Goal: Task Accomplishment & Management: Manage account settings

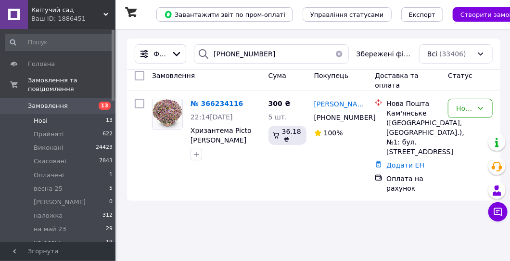
click at [45, 116] on span "Нові" at bounding box center [41, 120] width 14 height 9
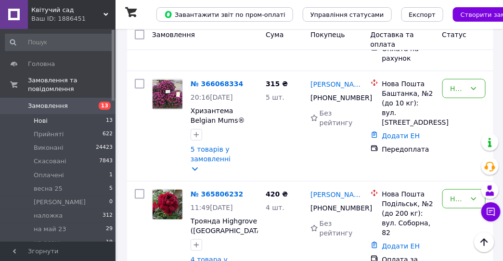
scroll to position [1251, 0]
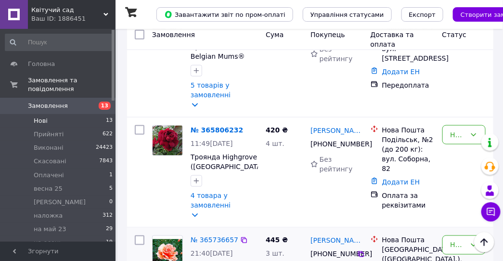
click at [222, 234] on div "№ 365736657" at bounding box center [215, 240] width 50 height 12
click at [221, 236] on link "№ 365736657" at bounding box center [215, 240] width 48 height 8
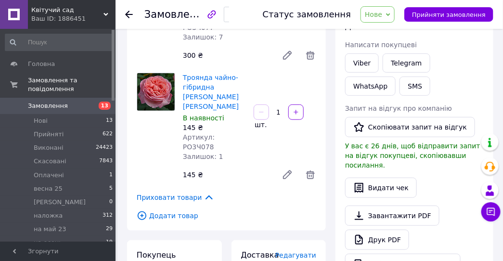
scroll to position [192, 0]
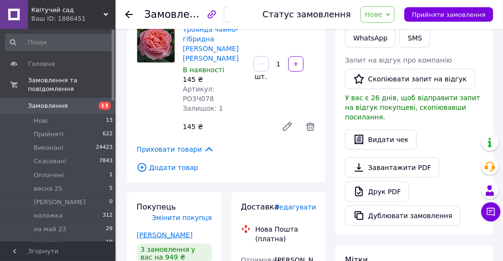
click at [172, 231] on link "Ніцко Валентина" at bounding box center [165, 235] width 56 height 8
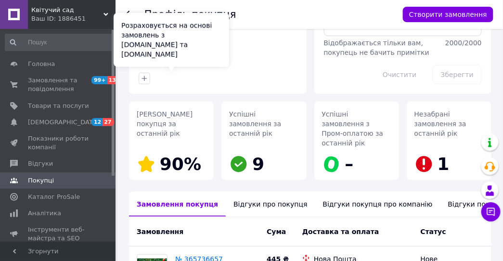
scroll to position [289, 0]
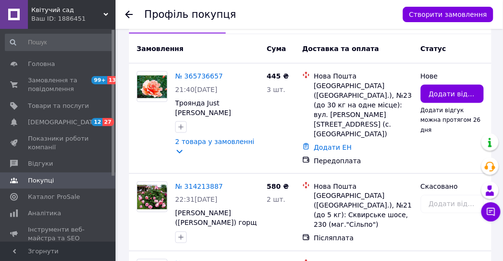
click at [131, 15] on icon at bounding box center [129, 15] width 8 height 8
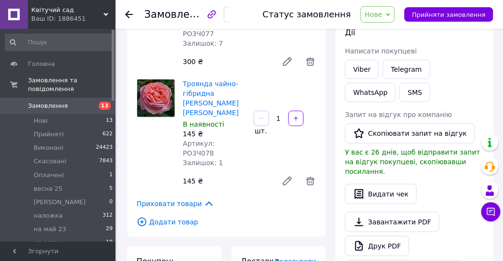
scroll to position [83, 0]
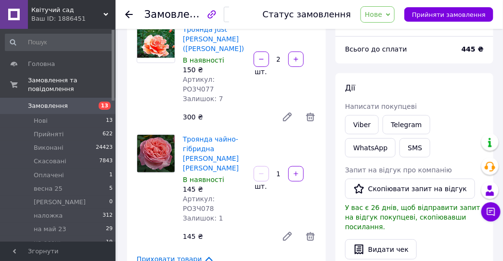
click at [130, 14] on use at bounding box center [129, 15] width 8 height 8
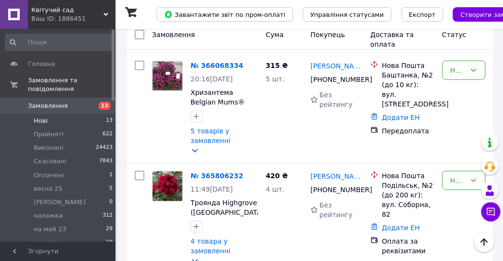
scroll to position [1251, 0]
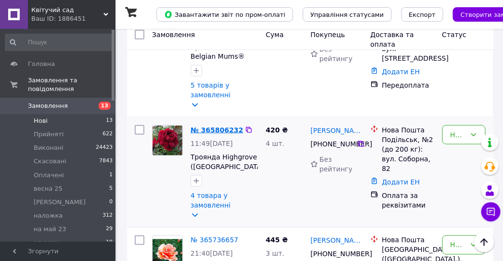
click at [195, 126] on link "№ 365806232" at bounding box center [217, 130] width 52 height 8
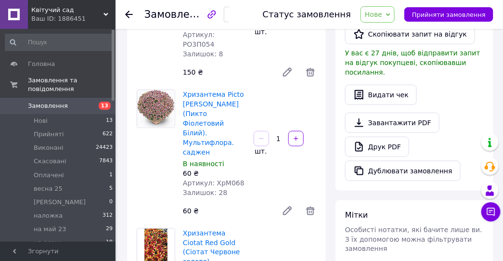
scroll to position [144, 0]
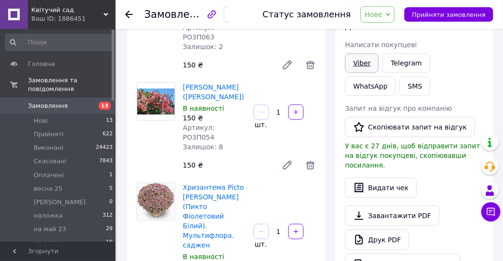
click at [363, 62] on link "Viber" at bounding box center [362, 62] width 34 height 19
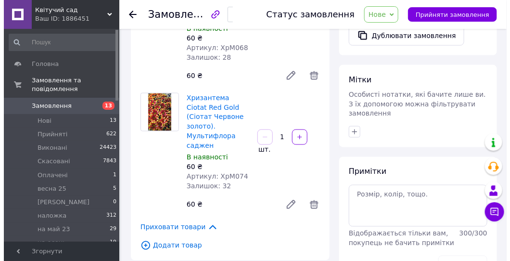
scroll to position [385, 0]
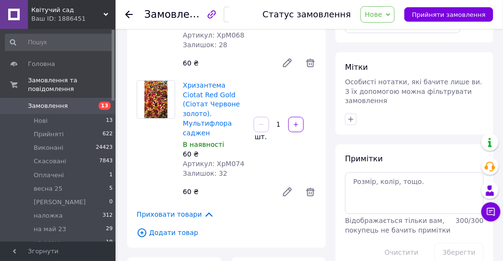
click at [181, 228] on span "Додати товар" at bounding box center [226, 233] width 179 height 11
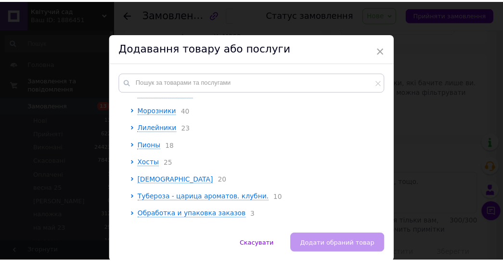
scroll to position [96, 0]
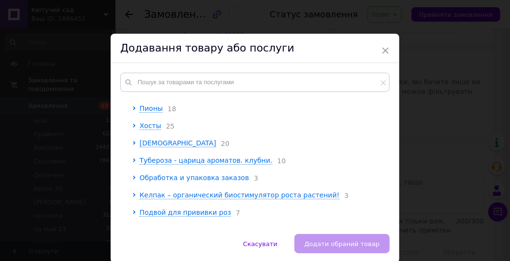
click at [157, 179] on span "Обработка и упаковка заказов" at bounding box center [195, 178] width 110 height 8
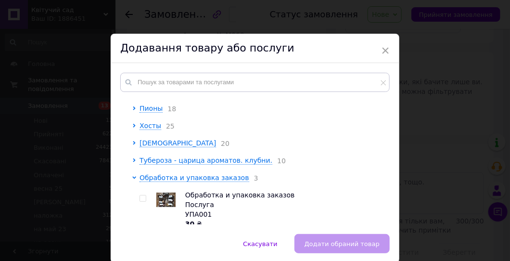
click at [141, 202] on input "checkbox" at bounding box center [143, 198] width 6 height 6
checkbox input "true"
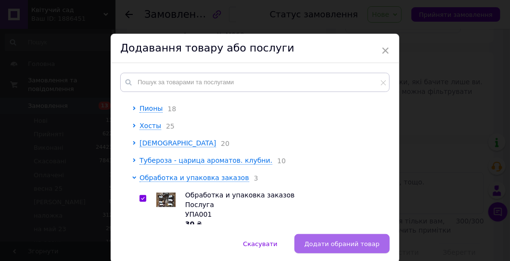
click at [330, 247] on button "Додати обраний товар" at bounding box center [341, 243] width 95 height 19
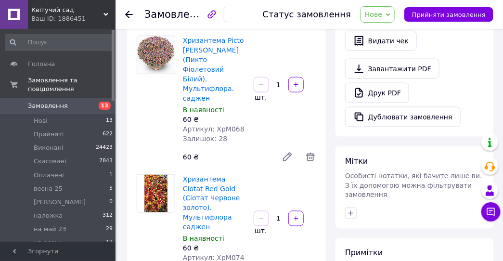
scroll to position [289, 0]
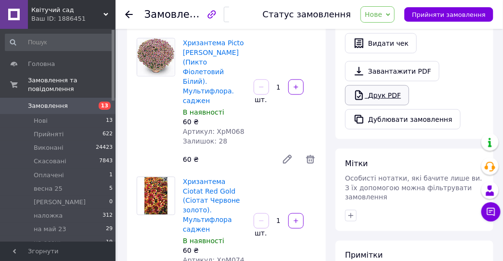
click at [375, 85] on link "Друк PDF" at bounding box center [377, 95] width 64 height 20
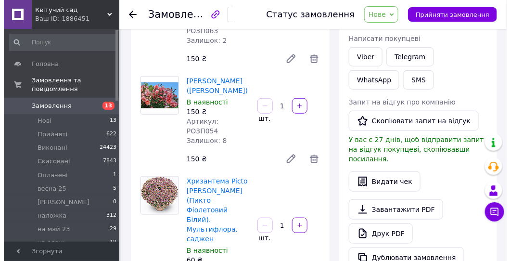
scroll to position [144, 0]
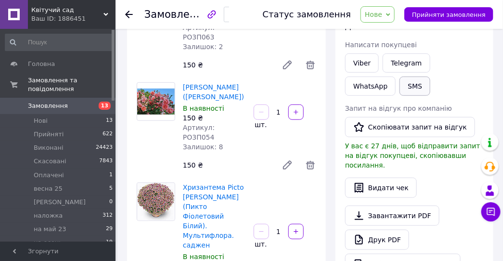
click at [399, 88] on button "SMS" at bounding box center [414, 85] width 31 height 19
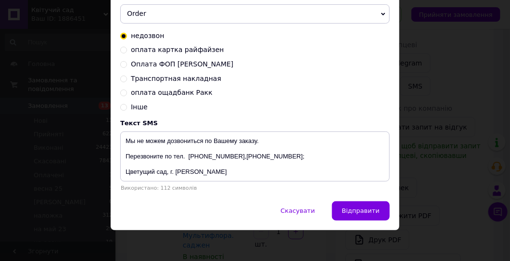
scroll to position [117, 0]
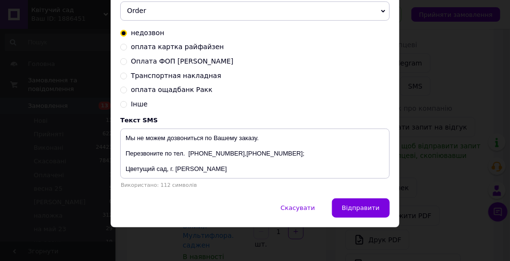
click at [121, 62] on input "Оплата ФОП [PERSON_NAME]" at bounding box center [123, 60] width 7 height 7
radio input "true"
radio input "false"
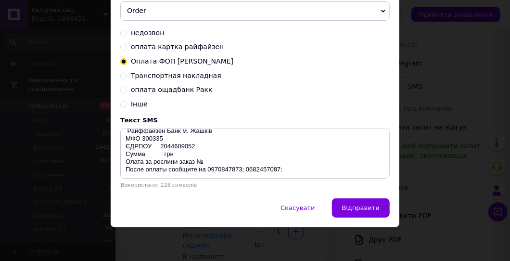
scroll to position [23, 0]
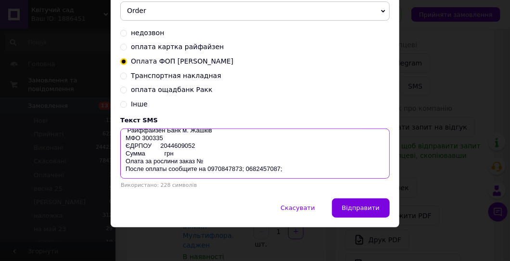
click at [158, 154] on textarea "ФОП Ракк Константин Юхимович Р/рахунок UA353003350000000026005779248 Райффайзен…" at bounding box center [254, 153] width 269 height 50
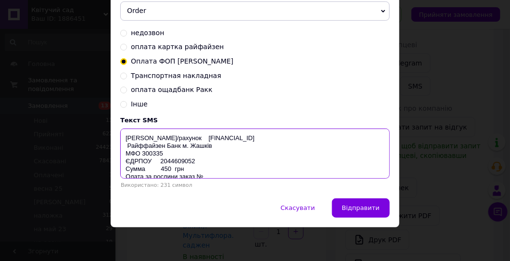
drag, startPoint x: 286, startPoint y: 175, endPoint x: 124, endPoint y: 140, distance: 165.9
click at [125, 139] on textarea "ФОП Ракк Константин Юхимович Р/рахунок UA353003350000000026005779248 Райффайзен…" at bounding box center [254, 153] width 269 height 50
type textarea "ФОП Ракк Константин Юхимович Р/рахунок UA353003350000000026005779248 Райффайзен…"
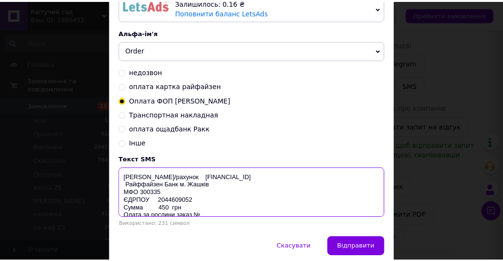
scroll to position [21, 0]
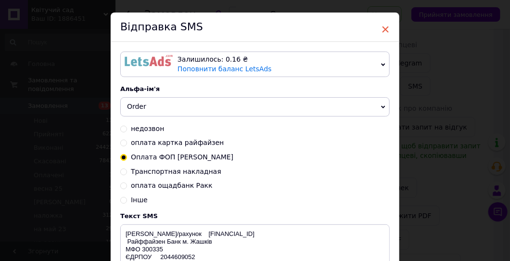
click at [386, 30] on span "×" at bounding box center [385, 29] width 9 height 16
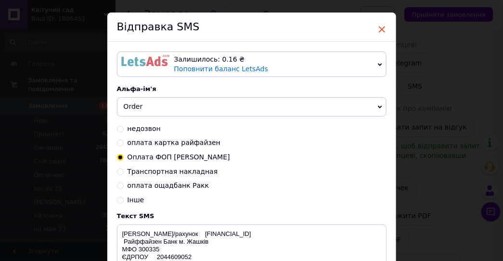
click at [380, 29] on span "×" at bounding box center [382, 29] width 9 height 16
click at [381, 29] on span "×" at bounding box center [382, 29] width 9 height 16
click at [378, 26] on span "×" at bounding box center [382, 29] width 9 height 16
click at [380, 28] on span "×" at bounding box center [382, 29] width 9 height 16
click at [380, 27] on span "×" at bounding box center [382, 29] width 9 height 16
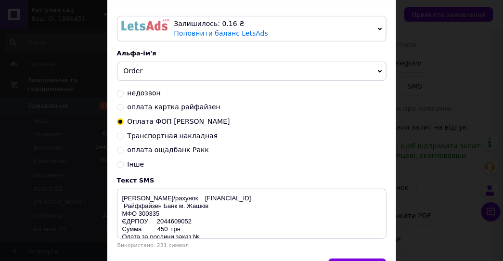
scroll to position [0, 0]
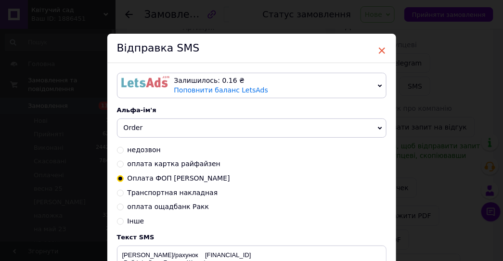
click at [379, 49] on span "×" at bounding box center [382, 50] width 9 height 16
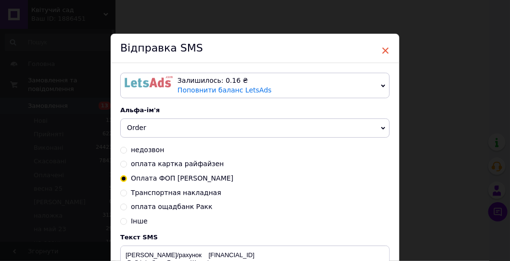
click at [385, 48] on span "×" at bounding box center [385, 50] width 9 height 16
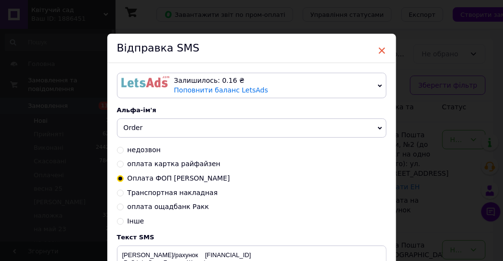
click at [379, 50] on span "×" at bounding box center [382, 50] width 9 height 16
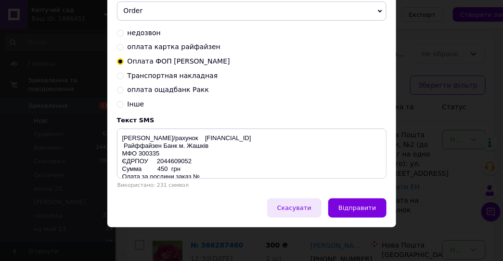
click at [309, 207] on span "Скасувати" at bounding box center [294, 207] width 34 height 7
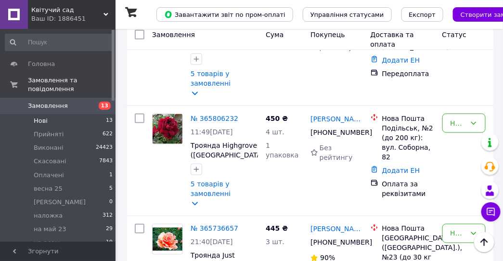
scroll to position [1251, 0]
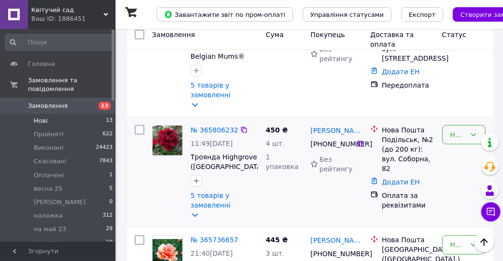
click at [473, 131] on icon at bounding box center [474, 135] width 8 height 8
click at [455, 118] on li "Прийнято" at bounding box center [464, 120] width 43 height 27
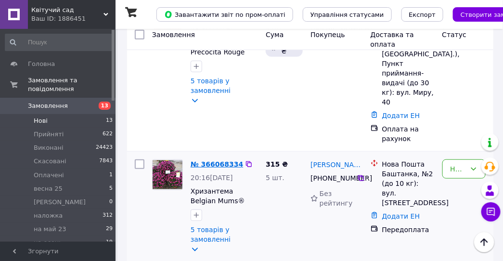
click at [217, 160] on link "№ 366068334" at bounding box center [217, 164] width 52 height 8
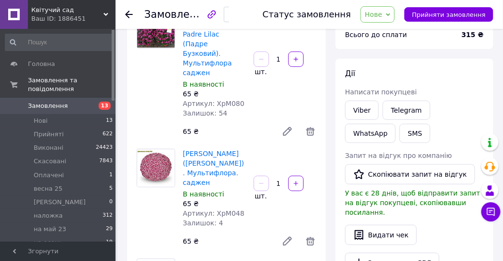
scroll to position [96, 0]
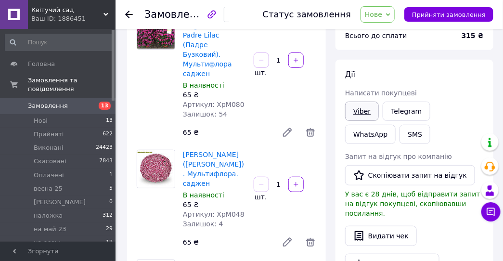
click at [361, 112] on link "Viber" at bounding box center [362, 111] width 34 height 19
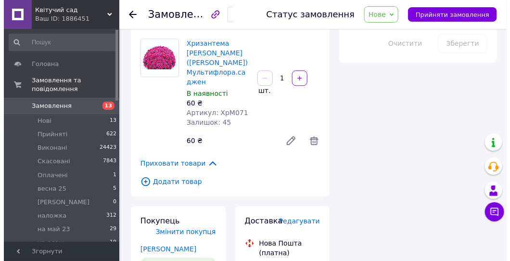
scroll to position [577, 0]
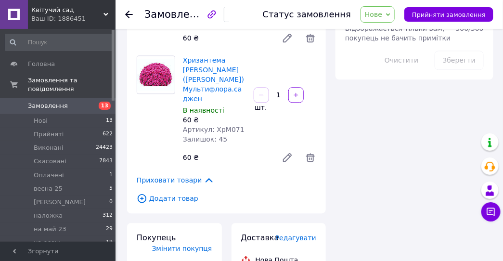
click at [163, 193] on span "Додати товар" at bounding box center [226, 198] width 179 height 11
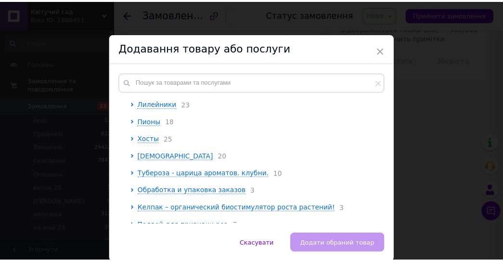
scroll to position [96, 0]
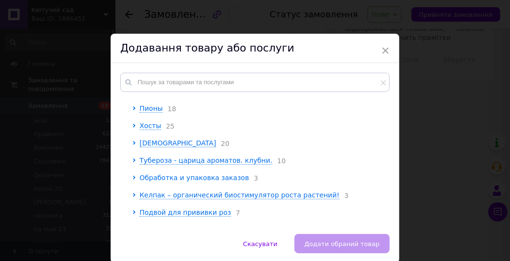
click at [142, 181] on span "Обработка и упаковка заказов" at bounding box center [195, 178] width 110 height 8
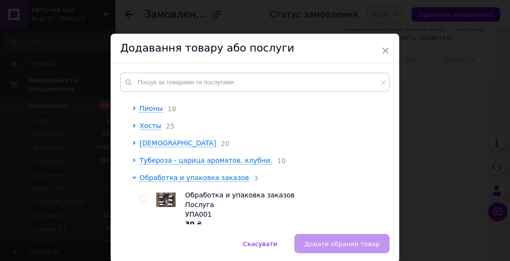
click at [141, 200] on input "checkbox" at bounding box center [143, 198] width 6 height 6
checkbox input "true"
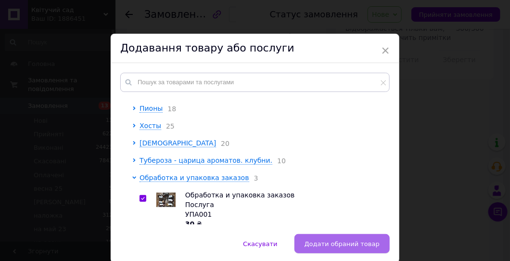
click at [332, 243] on span "Додати обраний товар" at bounding box center [342, 243] width 75 height 7
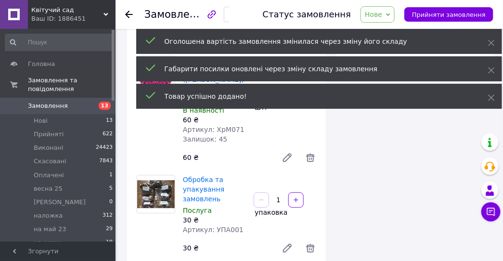
click at [364, 181] on div "Всього 6 товарів 345 ₴ Доставка Необхідно уточнити Знижка Додати Всього до спла…" at bounding box center [413, 108] width 167 height 1294
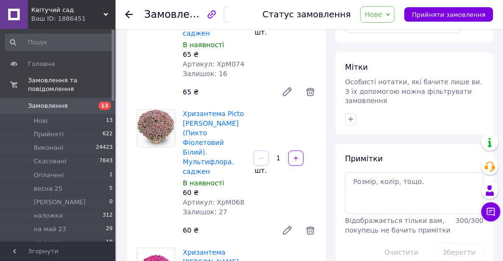
scroll to position [289, 0]
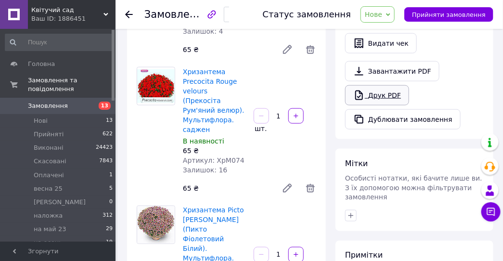
click at [371, 87] on link "Друк PDF" at bounding box center [377, 95] width 64 height 20
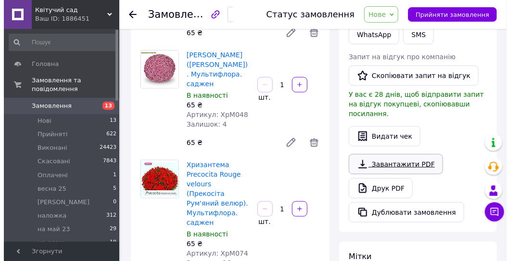
scroll to position [144, 0]
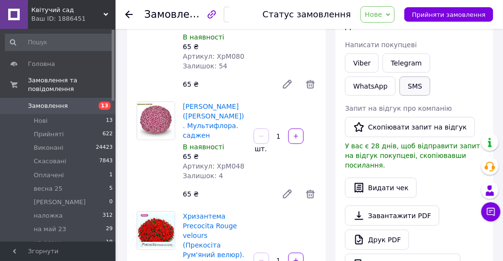
click at [399, 82] on button "SMS" at bounding box center [414, 85] width 31 height 19
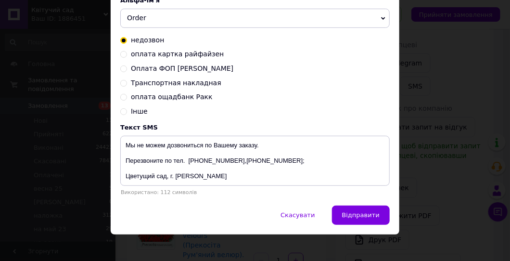
scroll to position [117, 0]
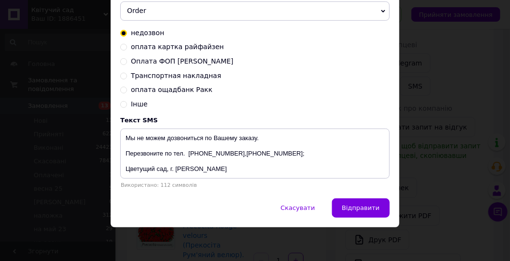
drag, startPoint x: 122, startPoint y: 44, endPoint x: 126, endPoint y: 53, distance: 10.1
click at [122, 45] on input "оплата картка райфайзен" at bounding box center [123, 46] width 7 height 7
radio input "true"
radio input "false"
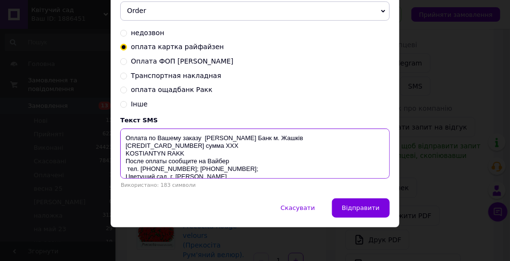
drag, startPoint x: 207, startPoint y: 148, endPoint x: 224, endPoint y: 151, distance: 16.6
click at [224, 151] on textarea "Оплата по Вашему заказу [PERSON_NAME] Банк м. Жашків [CREDIT_CARD_NUMBER] сумма…" at bounding box center [254, 153] width 269 height 50
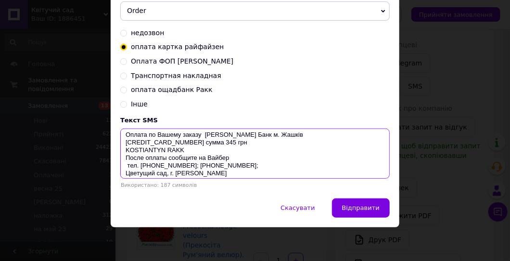
scroll to position [0, 0]
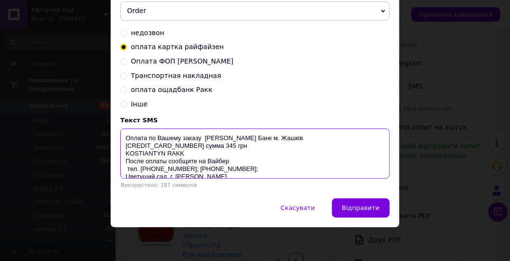
drag, startPoint x: 197, startPoint y: 167, endPoint x: 124, endPoint y: 140, distance: 77.6
click at [124, 140] on textarea "Оплата по Вашему заказу Райффайзен Банк м. Жашків 4239 2200 2143 6174 сумма 345…" at bounding box center [254, 153] width 269 height 50
type textarea "Оплата по Вашему заказу Райффайзен Банк м. Жашків 4239 2200 2143 6174 сумма 345…"
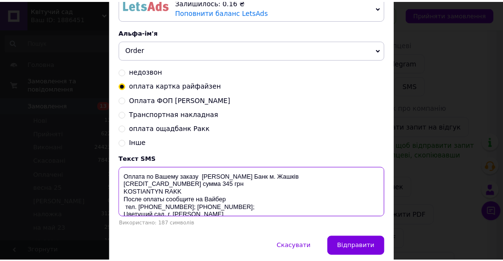
scroll to position [21, 0]
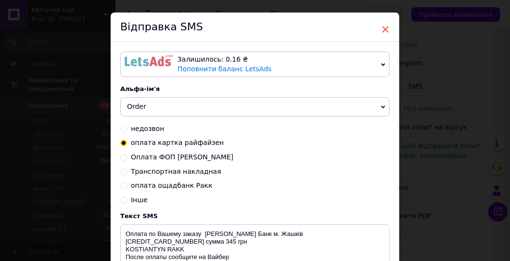
click at [385, 32] on span "×" at bounding box center [385, 29] width 9 height 16
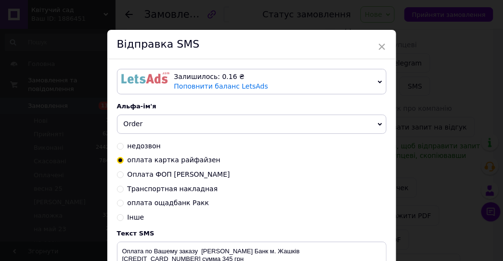
scroll to position [0, 0]
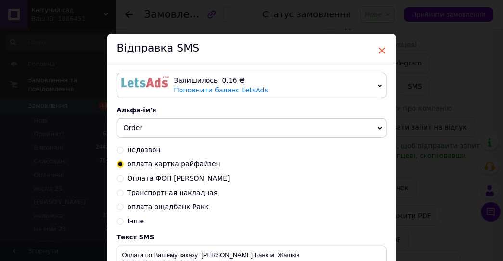
click at [381, 49] on span "×" at bounding box center [382, 50] width 9 height 16
click at [56, 77] on div "× Відправка SMS Залишилось: 0.16 ₴ Поповнити баланс LetsAds Залишилось: 123.95 …" at bounding box center [251, 130] width 503 height 261
click at [181, 16] on div "× Відправка SMS Залишилось: 0.16 ₴ Поповнити баланс LetsAds Залишилось: 123.95 …" at bounding box center [251, 130] width 503 height 261
click at [81, 33] on div "× Відправка SMS Залишилось: 0.16 ₴ Поповнити баланс LetsAds Залишилось: 123.95 …" at bounding box center [251, 130] width 503 height 261
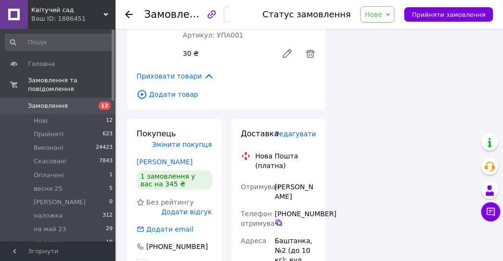
scroll to position [770, 0]
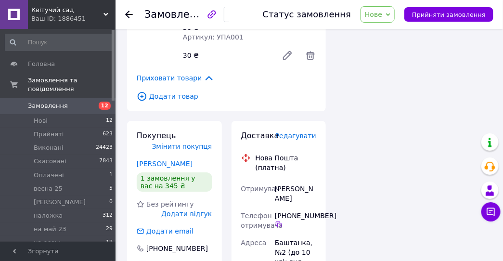
click at [390, 14] on icon at bounding box center [388, 15] width 4 height 4
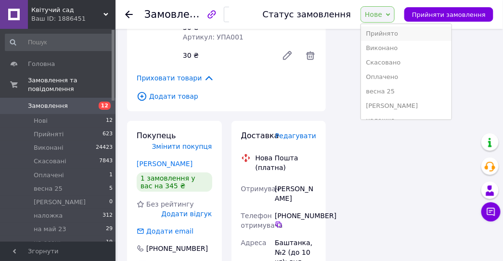
click at [389, 35] on li "Прийнято" at bounding box center [406, 33] width 90 height 14
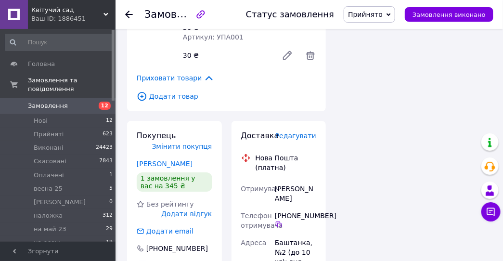
click at [129, 14] on use at bounding box center [129, 15] width 8 height 8
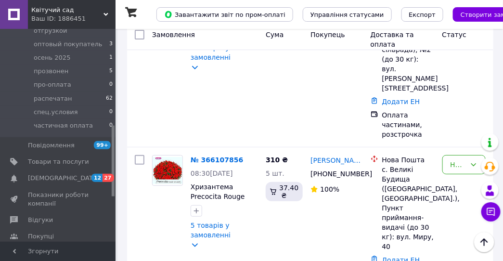
scroll to position [1010, 0]
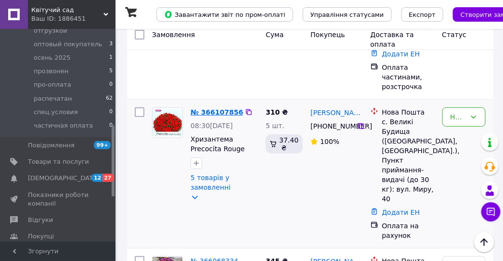
click at [204, 108] on link "№ 366107856" at bounding box center [217, 112] width 52 height 8
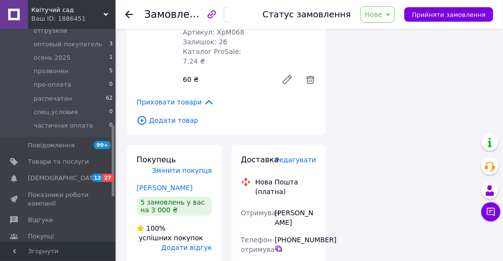
scroll to position [770, 0]
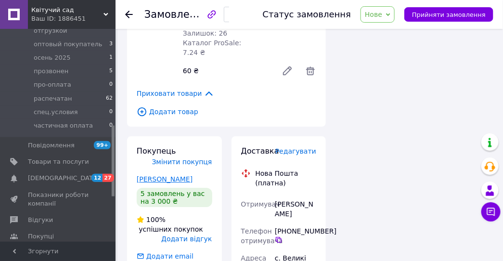
click at [162, 175] on link "[PERSON_NAME]" at bounding box center [165, 179] width 56 height 8
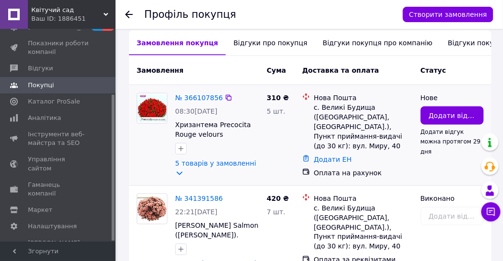
scroll to position [144, 0]
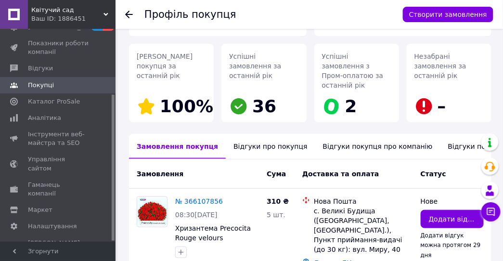
click at [129, 12] on icon at bounding box center [129, 15] width 8 height 8
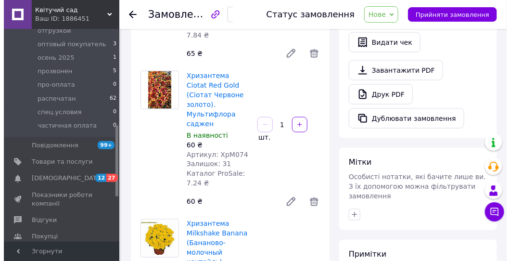
scroll to position [178, 0]
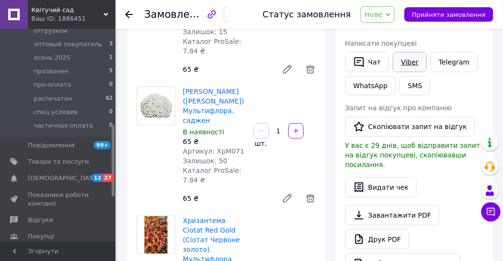
click at [409, 64] on link "Viber" at bounding box center [410, 62] width 34 height 20
click at [407, 85] on button "SMS" at bounding box center [414, 85] width 31 height 19
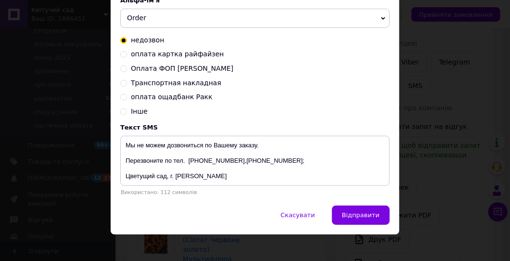
scroll to position [117, 0]
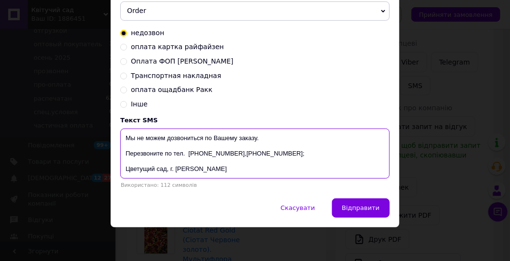
drag, startPoint x: 201, startPoint y: 170, endPoint x: 124, endPoint y: 141, distance: 81.8
click at [124, 141] on textarea "Мы не можем дозвониться по Вашему заказу. Перезвоните по тел. [PHONE_NUMBER],[P…" at bounding box center [254, 153] width 269 height 50
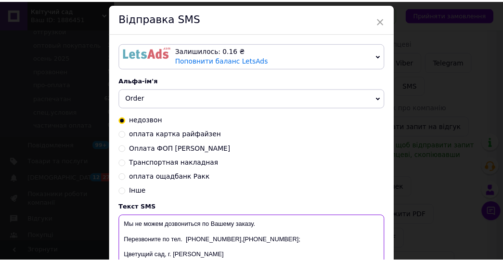
scroll to position [0, 0]
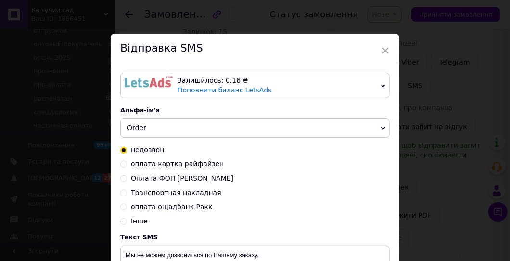
click at [386, 51] on span "×" at bounding box center [385, 50] width 9 height 16
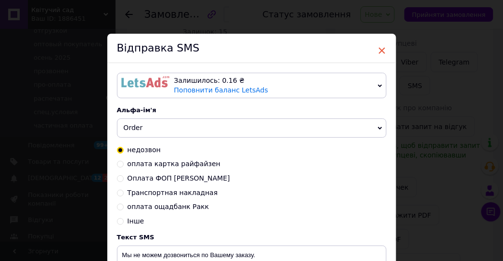
click at [378, 51] on span "×" at bounding box center [382, 50] width 9 height 16
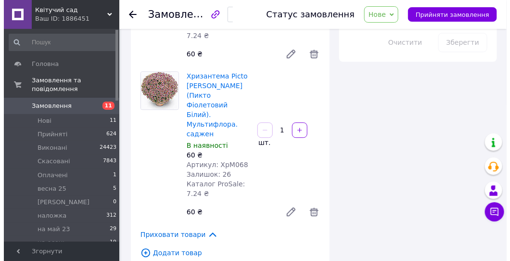
scroll to position [648, 0]
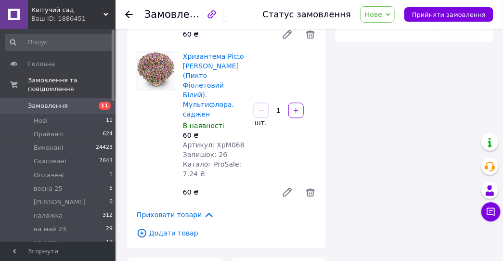
click at [178, 228] on span "Додати товар" at bounding box center [226, 233] width 179 height 11
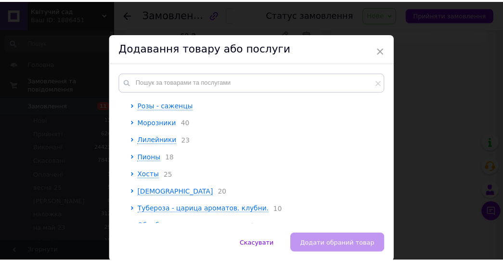
scroll to position [96, 0]
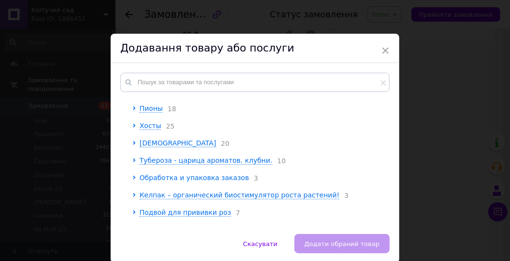
click at [158, 179] on span "Обработка и упаковка заказов" at bounding box center [195, 178] width 110 height 8
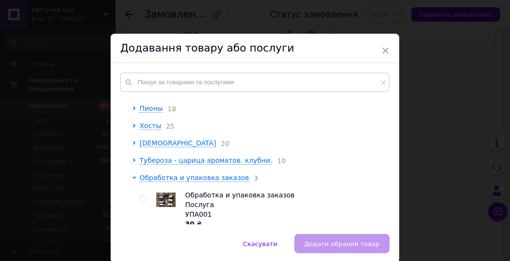
click at [140, 200] on input "checkbox" at bounding box center [143, 198] width 6 height 6
checkbox input "true"
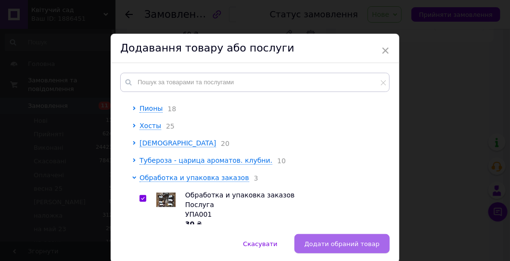
click at [340, 246] on span "Додати обраний товар" at bounding box center [342, 243] width 75 height 7
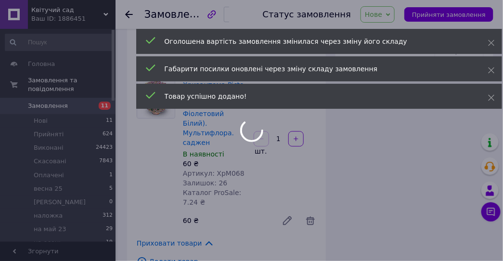
scroll to position [648, 0]
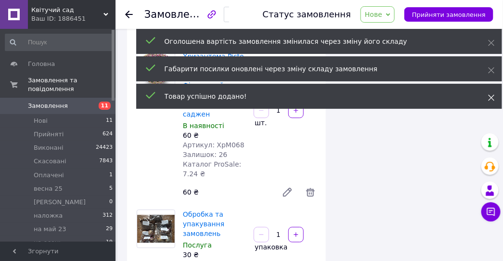
drag, startPoint x: 493, startPoint y: 98, endPoint x: 491, endPoint y: 74, distance: 23.6
click at [493, 97] on icon at bounding box center [491, 97] width 7 height 7
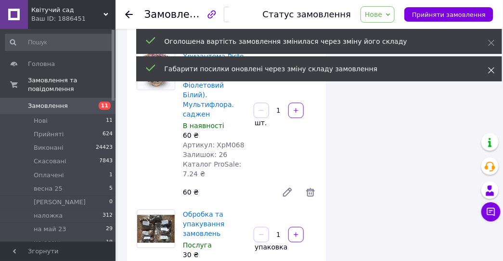
click at [492, 67] on icon at bounding box center [491, 70] width 7 height 7
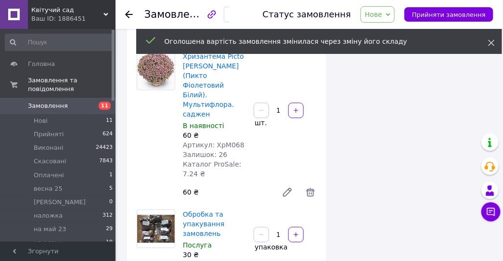
click at [491, 39] on span at bounding box center [491, 43] width 7 height 10
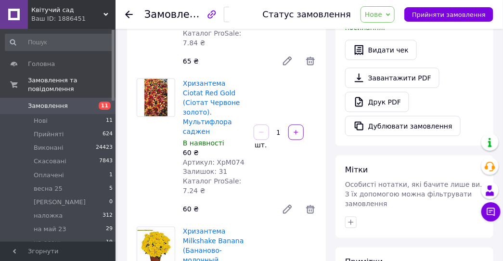
scroll to position [312, 0]
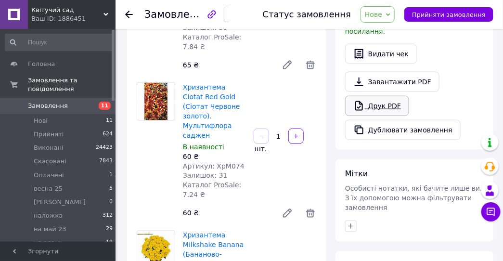
click at [384, 96] on link "Друк PDF" at bounding box center [377, 106] width 64 height 20
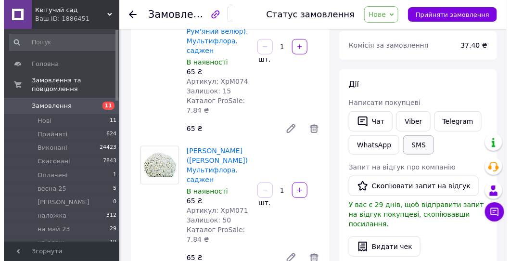
scroll to position [71, 0]
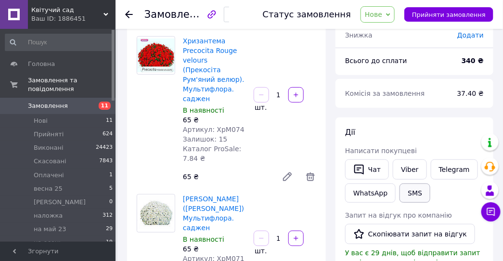
click at [409, 193] on button "SMS" at bounding box center [414, 192] width 31 height 19
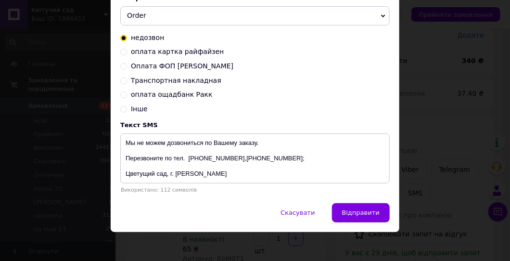
scroll to position [117, 0]
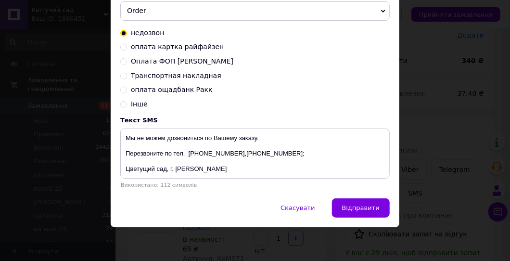
click at [122, 49] on input "оплата картка райфайзен" at bounding box center [123, 46] width 7 height 7
radio input "true"
radio input "false"
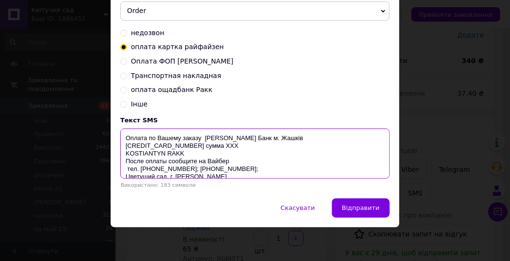
click at [223, 149] on textarea "Оплата по Вашему заказу [PERSON_NAME] Банк м. Жашків [CREDIT_CARD_NUMBER] сумма…" at bounding box center [254, 153] width 269 height 50
drag, startPoint x: 207, startPoint y: 147, endPoint x: 219, endPoint y: 147, distance: 12.0
click at [219, 147] on textarea "Оплата по Вашему заказу [PERSON_NAME] Банк м. Жашків [CREDIT_CARD_NUMBER] сумма…" at bounding box center [254, 153] width 269 height 50
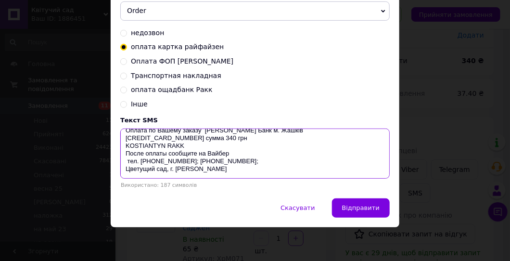
scroll to position [0, 0]
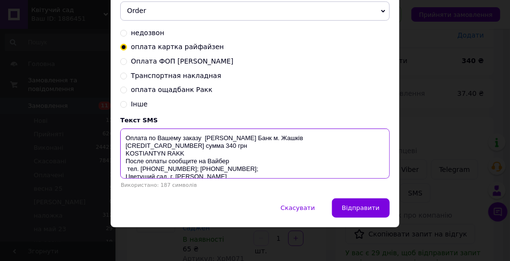
drag, startPoint x: 208, startPoint y: 161, endPoint x: 126, endPoint y: 139, distance: 85.2
click at [126, 139] on textarea "Оплата по Вашему заказу [PERSON_NAME] Банк м. Жашків [CREDIT_CARD_NUMBER] сумма…" at bounding box center [254, 153] width 269 height 50
type textarea "Оплата по Вашему заказу [PERSON_NAME] Банк м. Жашків [CREDIT_CARD_NUMBER] сумма…"
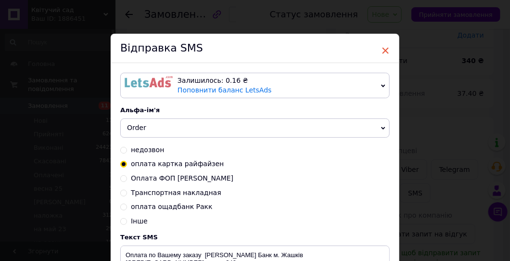
click at [382, 51] on span "×" at bounding box center [385, 50] width 9 height 16
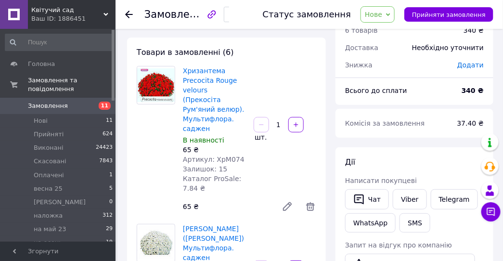
scroll to position [24, 0]
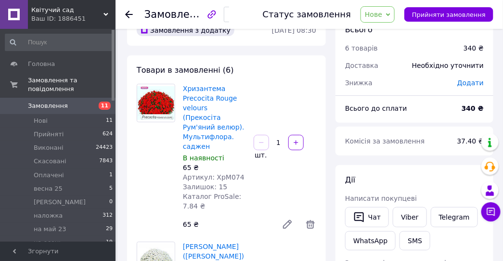
click at [394, 14] on span "Нове" at bounding box center [377, 14] width 34 height 16
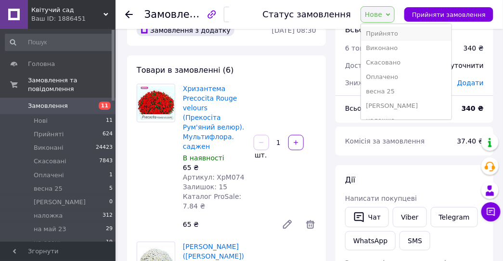
click at [390, 32] on li "Прийнято" at bounding box center [406, 33] width 90 height 14
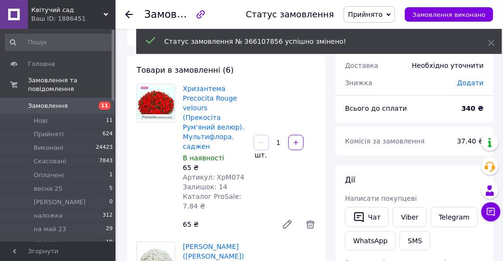
click at [129, 16] on icon at bounding box center [129, 15] width 8 height 8
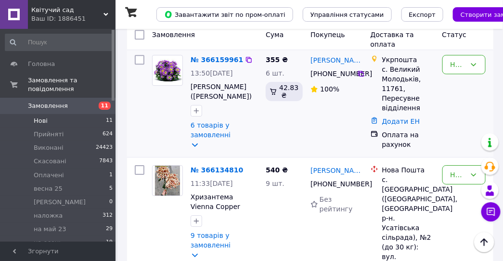
scroll to position [770, 0]
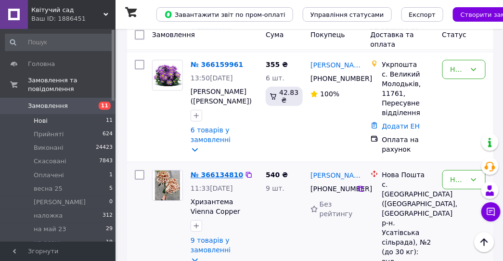
click at [218, 178] on link "№ 366134810" at bounding box center [217, 175] width 52 height 8
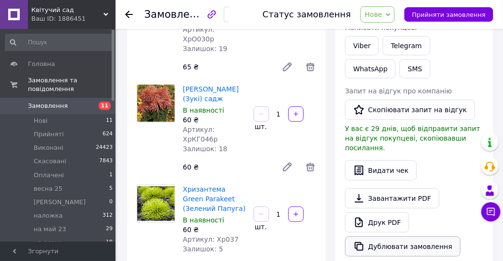
scroll to position [96, 0]
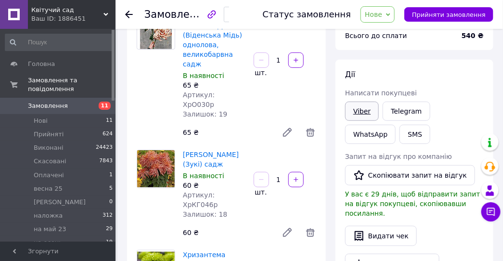
click at [354, 109] on link "Viber" at bounding box center [362, 111] width 34 height 19
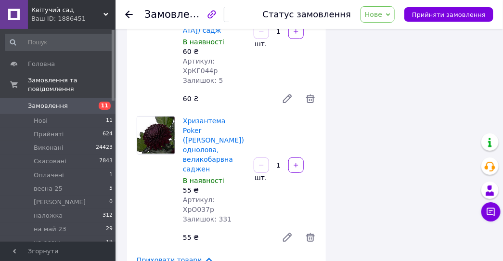
scroll to position [962, 0]
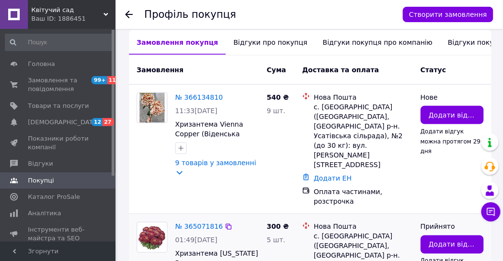
scroll to position [289, 0]
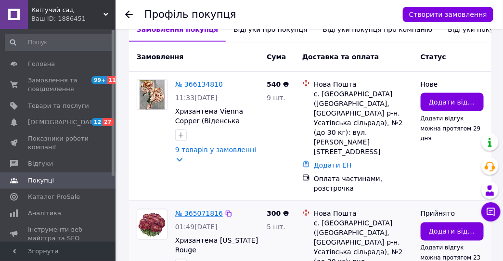
click at [191, 210] on link "№ 365071816" at bounding box center [199, 214] width 48 height 8
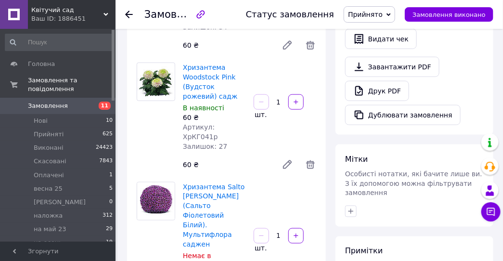
scroll to position [289, 0]
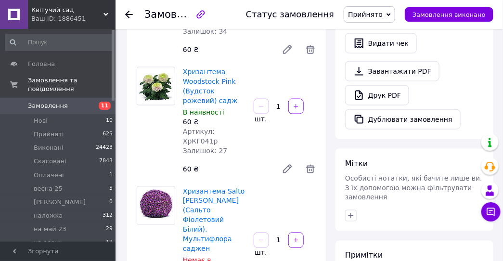
click at [129, 13] on icon at bounding box center [129, 15] width 8 height 8
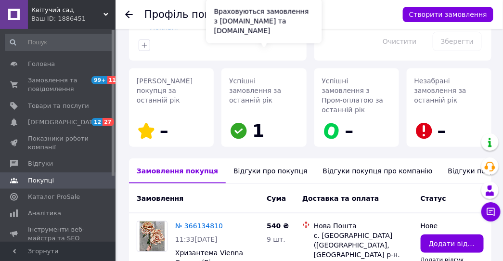
scroll to position [240, 0]
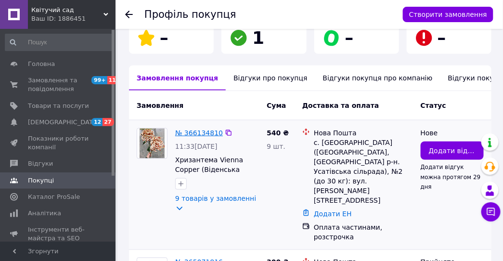
click at [194, 129] on link "№ 366134810" at bounding box center [199, 133] width 48 height 8
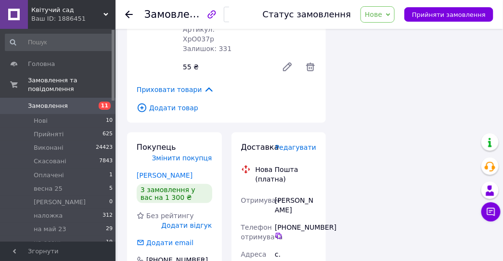
scroll to position [953, 0]
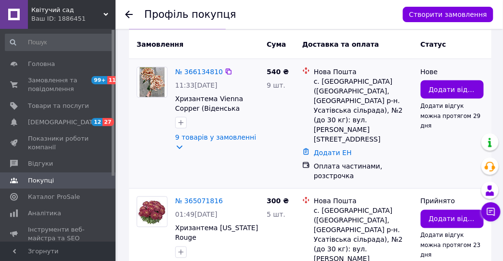
scroll to position [337, 0]
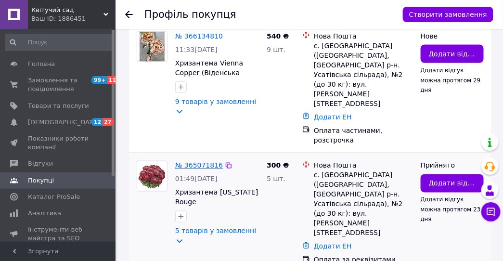
click at [187, 162] on link "№ 365071816" at bounding box center [199, 166] width 48 height 8
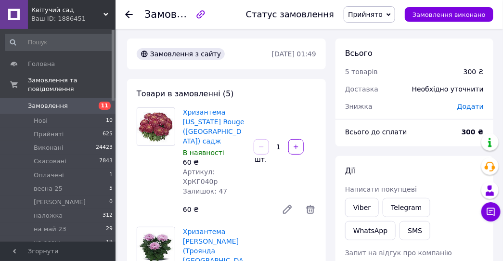
click at [128, 13] on icon at bounding box center [129, 15] width 8 height 8
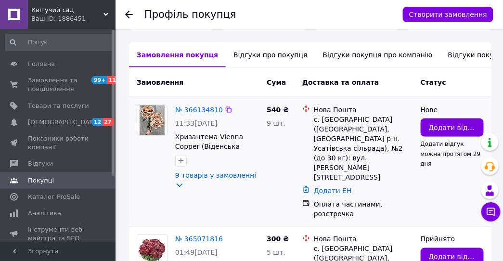
scroll to position [289, 0]
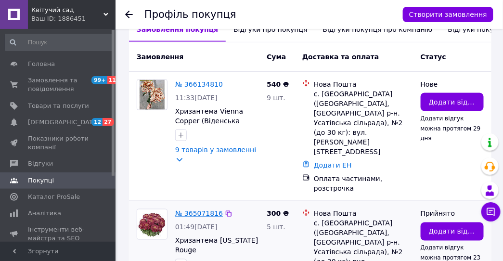
click at [191, 210] on link "№ 365071816" at bounding box center [199, 214] width 48 height 8
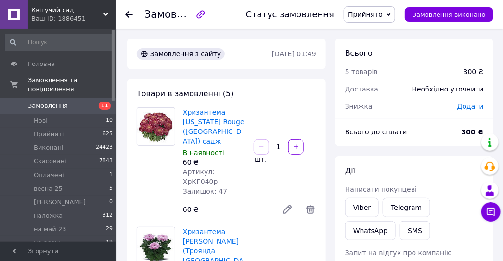
click at [391, 15] on icon at bounding box center [388, 14] width 4 height 3
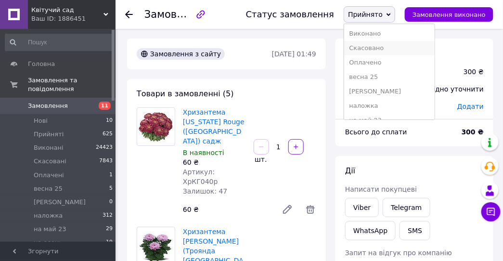
click at [381, 50] on li "Скасовано" at bounding box center [389, 48] width 90 height 14
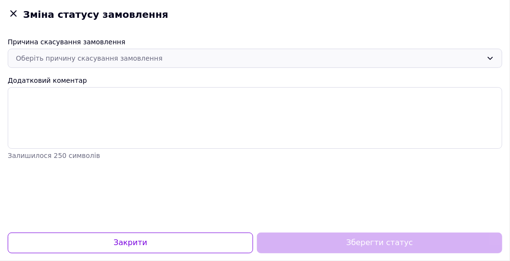
click at [491, 57] on icon at bounding box center [490, 58] width 8 height 8
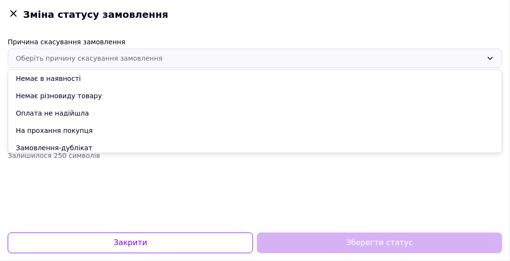
click at [54, 114] on li "Оплата не надійшла" at bounding box center [255, 112] width 494 height 17
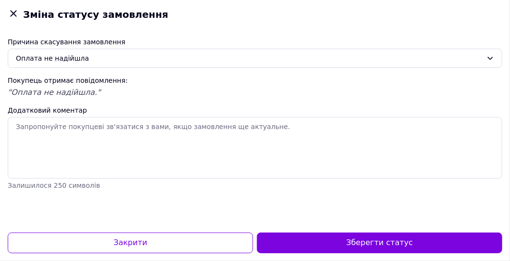
click at [370, 243] on button "Зберегти статус" at bounding box center [379, 242] width 245 height 21
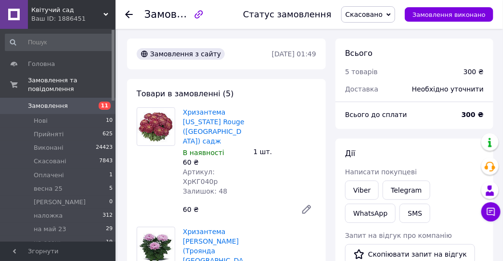
click at [127, 14] on use at bounding box center [129, 15] width 8 height 8
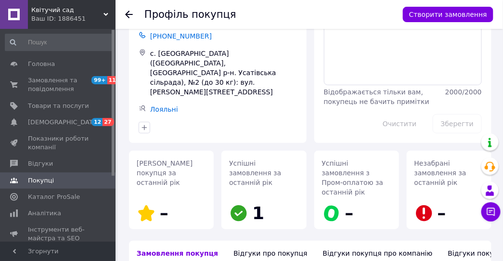
scroll to position [96, 0]
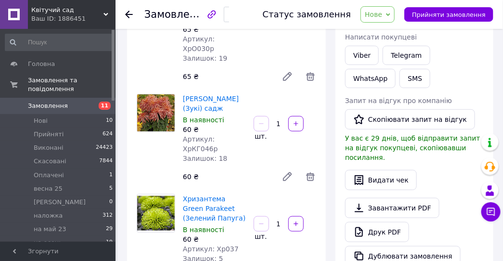
scroll to position [82, 0]
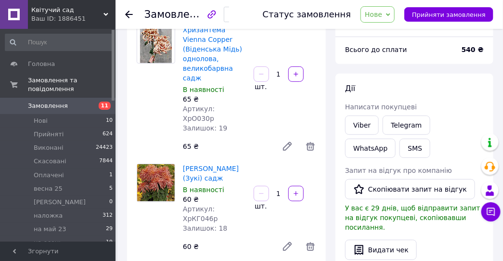
click at [131, 13] on icon at bounding box center [129, 15] width 8 height 8
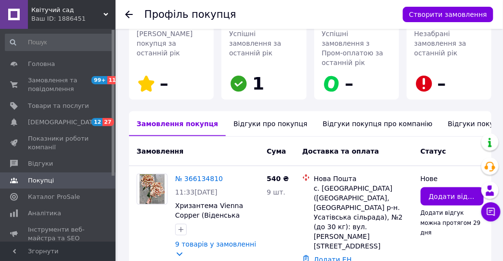
scroll to position [289, 0]
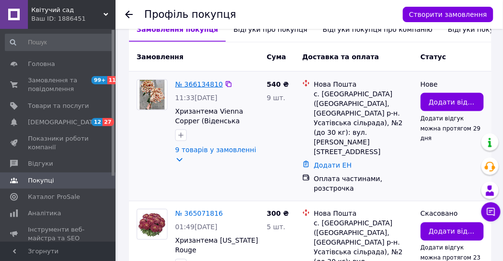
click at [203, 80] on link "№ 366134810" at bounding box center [199, 84] width 48 height 8
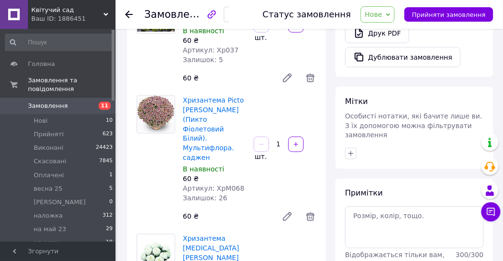
scroll to position [385, 0]
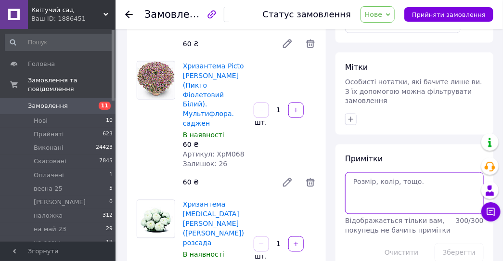
click at [360, 172] on textarea at bounding box center [414, 192] width 139 height 41
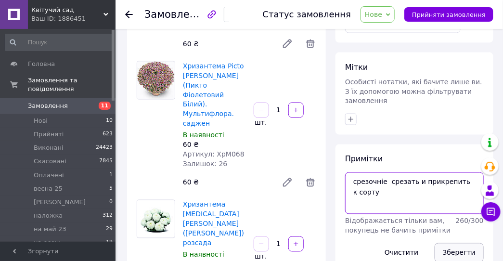
type textarea "срезочніе срезать и прикрепить к сорту"
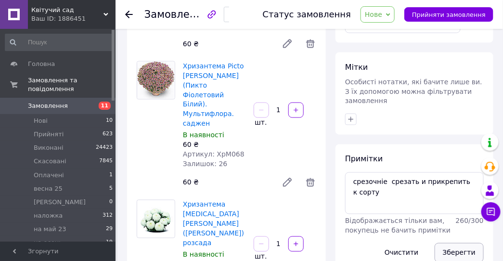
click at [457, 243] on button "Зберегти" at bounding box center [458, 252] width 49 height 19
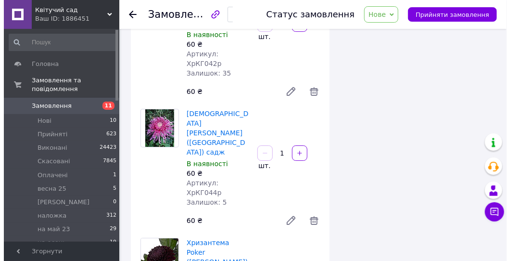
scroll to position [866, 0]
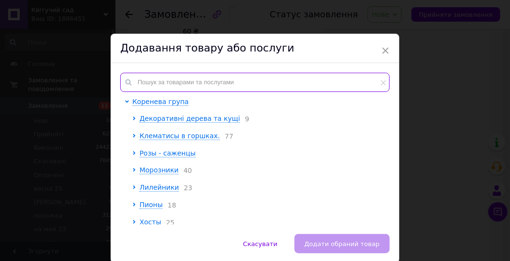
click at [155, 81] on input "text" at bounding box center [254, 82] width 269 height 19
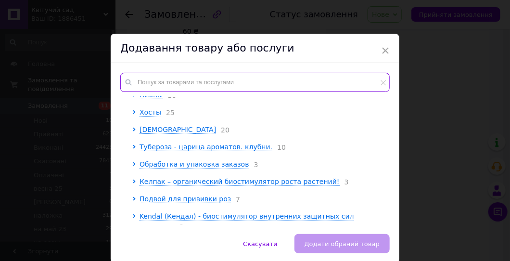
scroll to position [112, 0]
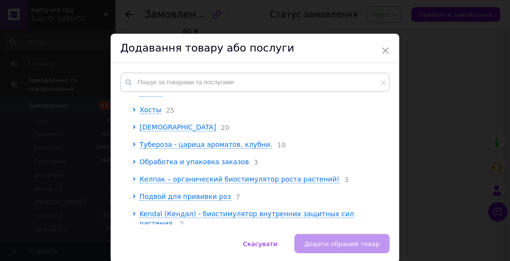
click at [149, 165] on span "Обработка и упаковка заказов" at bounding box center [195, 162] width 110 height 8
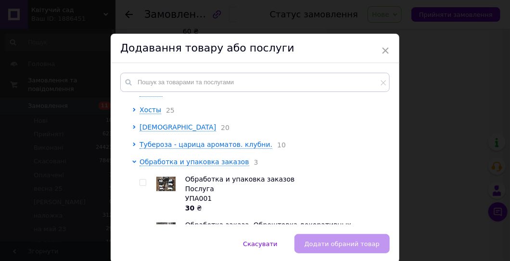
click at [142, 185] on input "checkbox" at bounding box center [143, 182] width 6 height 6
checkbox input "true"
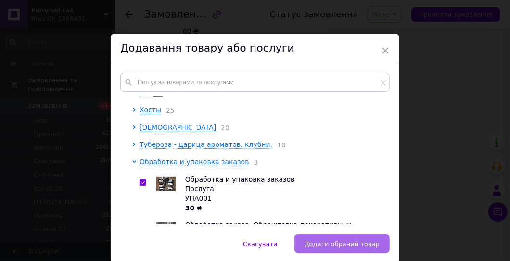
click at [319, 242] on span "Додати обраний товар" at bounding box center [342, 243] width 75 height 7
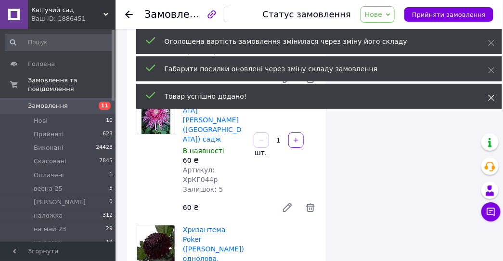
click at [490, 95] on icon at bounding box center [491, 97] width 7 height 7
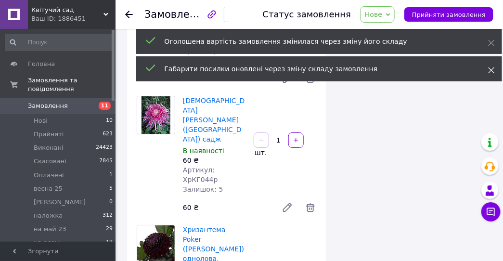
click at [492, 70] on icon at bounding box center [491, 70] width 7 height 7
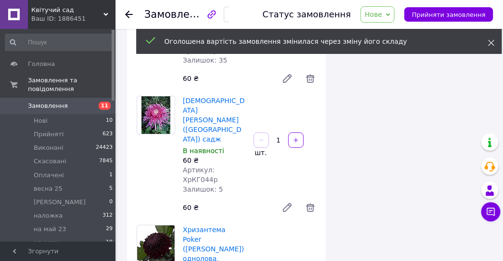
click at [491, 44] on icon at bounding box center [491, 42] width 7 height 7
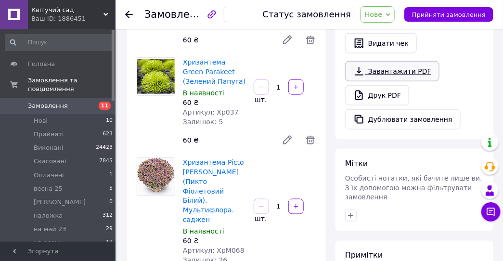
scroll to position [96, 0]
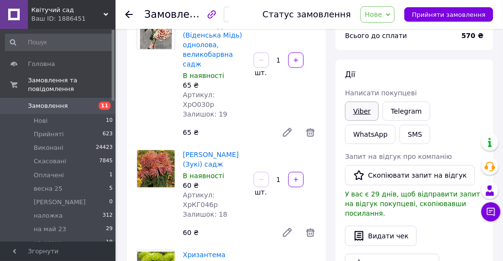
click at [360, 112] on link "Viber" at bounding box center [362, 111] width 34 height 19
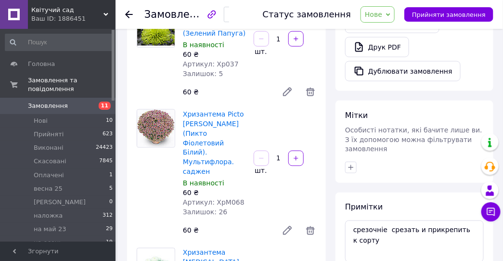
scroll to position [192, 0]
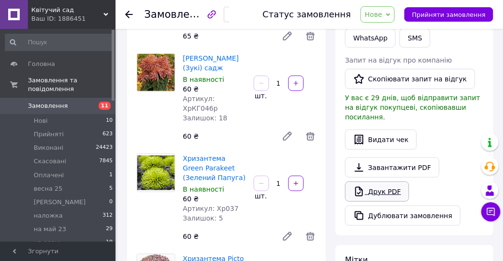
click at [372, 181] on link "Друк PDF" at bounding box center [377, 191] width 64 height 20
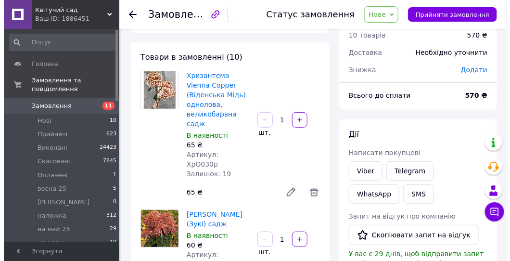
scroll to position [48, 0]
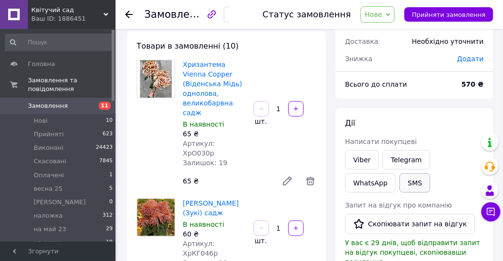
click at [399, 184] on button "SMS" at bounding box center [414, 182] width 31 height 19
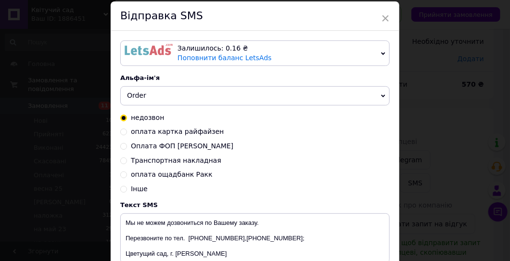
scroll to position [96, 0]
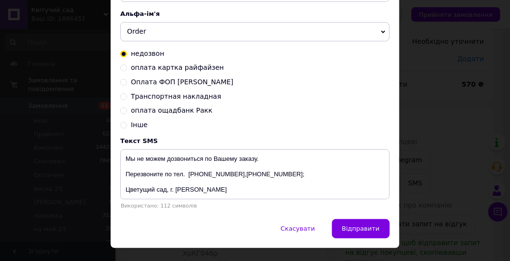
click at [122, 67] on input "оплата картка райфайзен" at bounding box center [123, 67] width 7 height 7
radio input "true"
radio input "false"
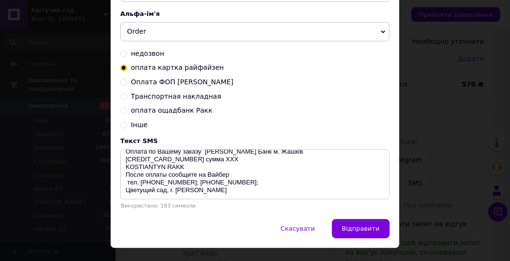
scroll to position [0, 0]
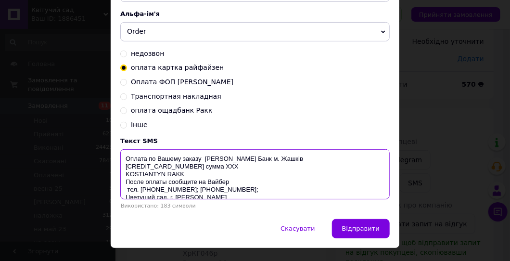
drag, startPoint x: 208, startPoint y: 167, endPoint x: 220, endPoint y: 170, distance: 12.5
click at [220, 170] on textarea "Оплата по Вашему заказу [PERSON_NAME] Банк м. Жашків [CREDIT_CARD_NUMBER] сумма…" at bounding box center [254, 174] width 269 height 50
drag, startPoint x: 210, startPoint y: 186, endPoint x: 126, endPoint y: 162, distance: 87.0
click at [126, 162] on textarea "Оплата по Вашему заказу [PERSON_NAME] Банк м. Жашків [CREDIT_CARD_NUMBER] сумма…" at bounding box center [254, 174] width 269 height 50
type textarea "Оплата по Вашему заказу [PERSON_NAME] Банк м. Жашків [CREDIT_CARD_NUMBER] сумма…"
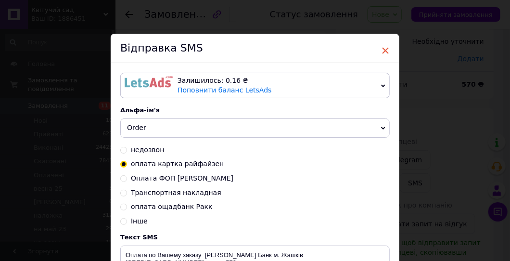
click at [385, 52] on span "×" at bounding box center [385, 50] width 9 height 16
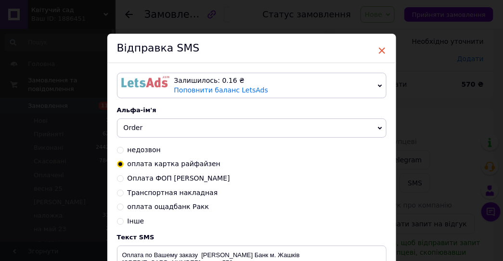
click at [378, 49] on span "×" at bounding box center [382, 50] width 9 height 16
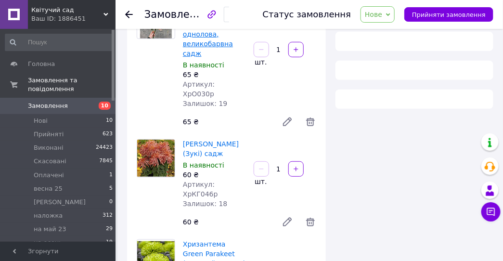
scroll to position [192, 0]
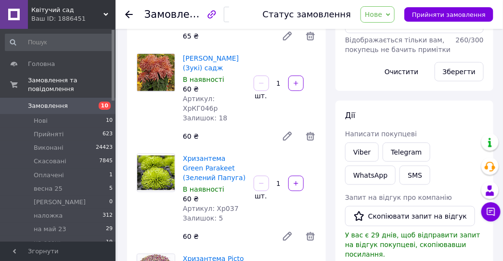
click at [390, 15] on icon at bounding box center [388, 15] width 4 height 4
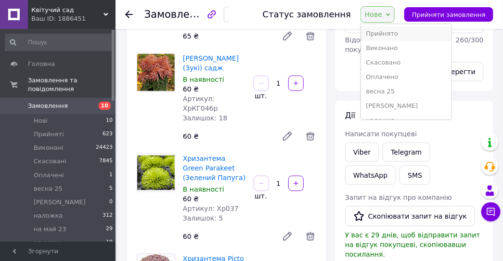
click at [389, 32] on li "Прийнято" at bounding box center [406, 33] width 90 height 14
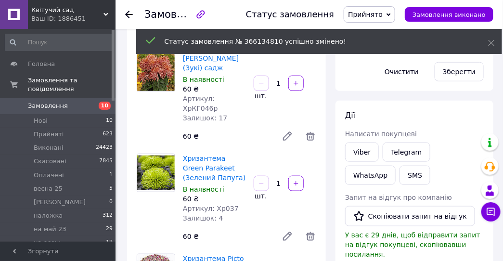
click at [128, 15] on icon at bounding box center [129, 15] width 8 height 8
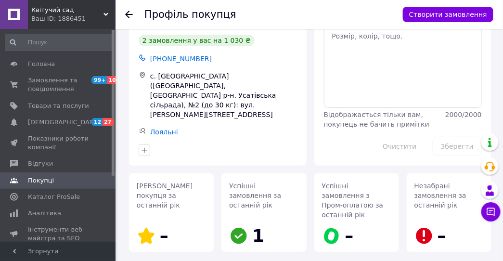
scroll to position [96, 0]
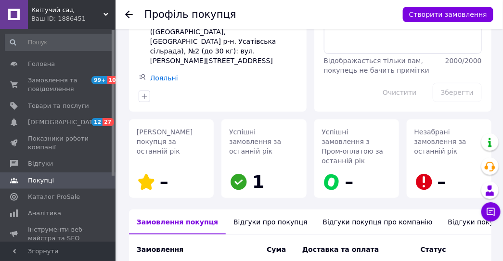
scroll to position [178, 0]
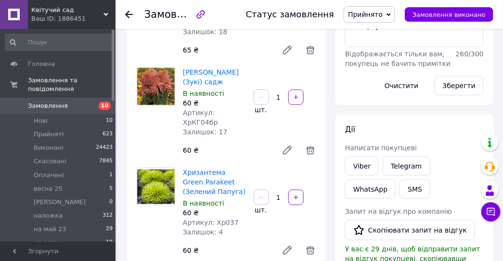
click at [129, 16] on icon at bounding box center [129, 15] width 8 height 8
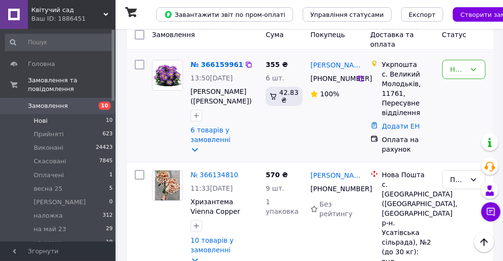
scroll to position [722, 0]
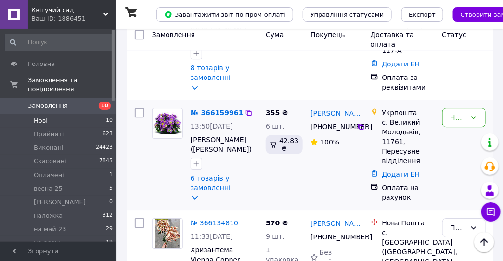
click at [206, 118] on div "№ 366159961" at bounding box center [217, 113] width 54 height 12
click at [202, 116] on link "№ 366159961" at bounding box center [217, 113] width 52 height 8
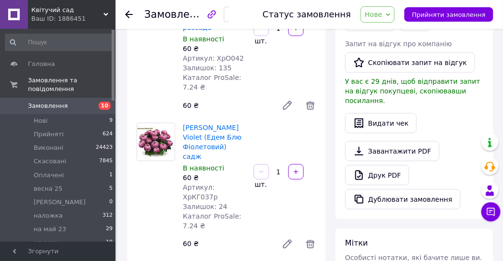
scroll to position [192, 0]
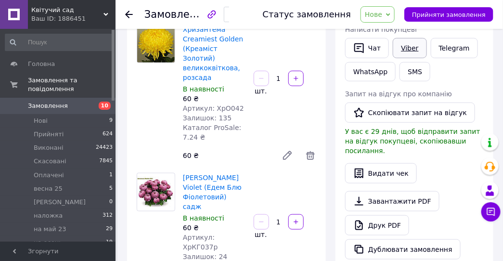
click at [402, 48] on link "Viber" at bounding box center [410, 48] width 34 height 20
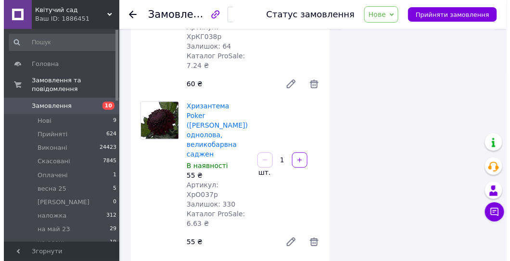
scroll to position [673, 0]
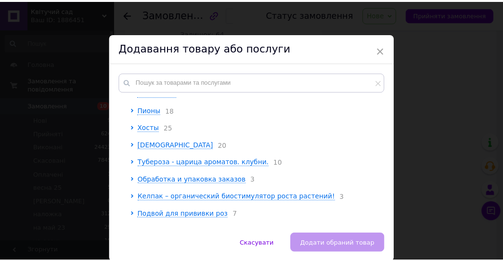
scroll to position [96, 0]
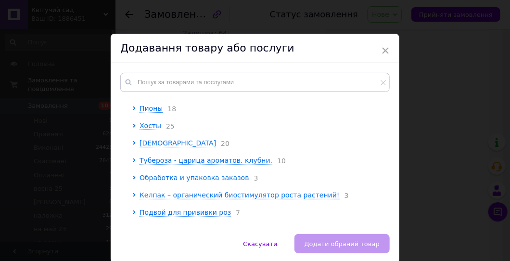
click at [140, 180] on span "Обработка и упаковка заказов" at bounding box center [195, 178] width 110 height 8
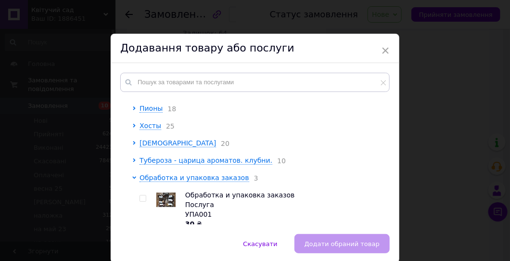
click at [140, 202] on input "checkbox" at bounding box center [143, 198] width 6 height 6
checkbox input "true"
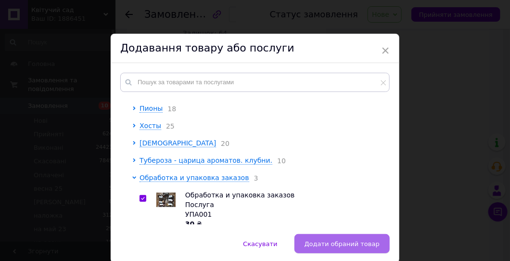
click at [345, 247] on button "Додати обраний товар" at bounding box center [341, 243] width 95 height 19
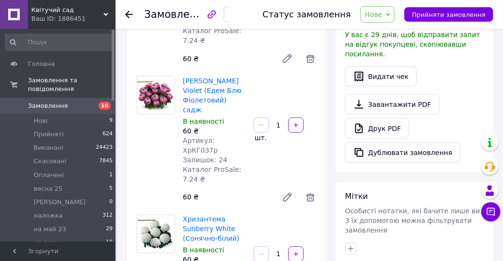
scroll to position [289, 0]
click at [377, 119] on link "Друк PDF" at bounding box center [377, 129] width 64 height 20
